Goal: Find specific page/section: Find specific page/section

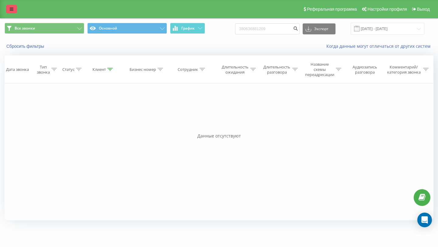
click at [11, 9] on icon at bounding box center [12, 9] width 4 height 4
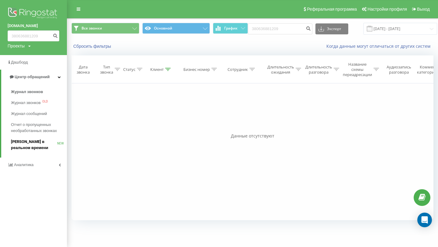
click at [23, 142] on span "[PERSON_NAME] в реальном времени" at bounding box center [34, 145] width 46 height 12
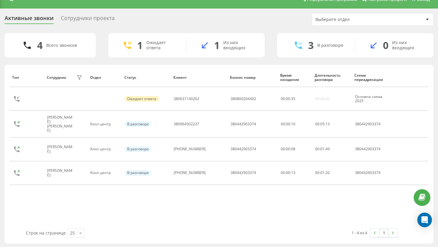
scroll to position [11, 0]
